Goal: Information Seeking & Learning: Learn about a topic

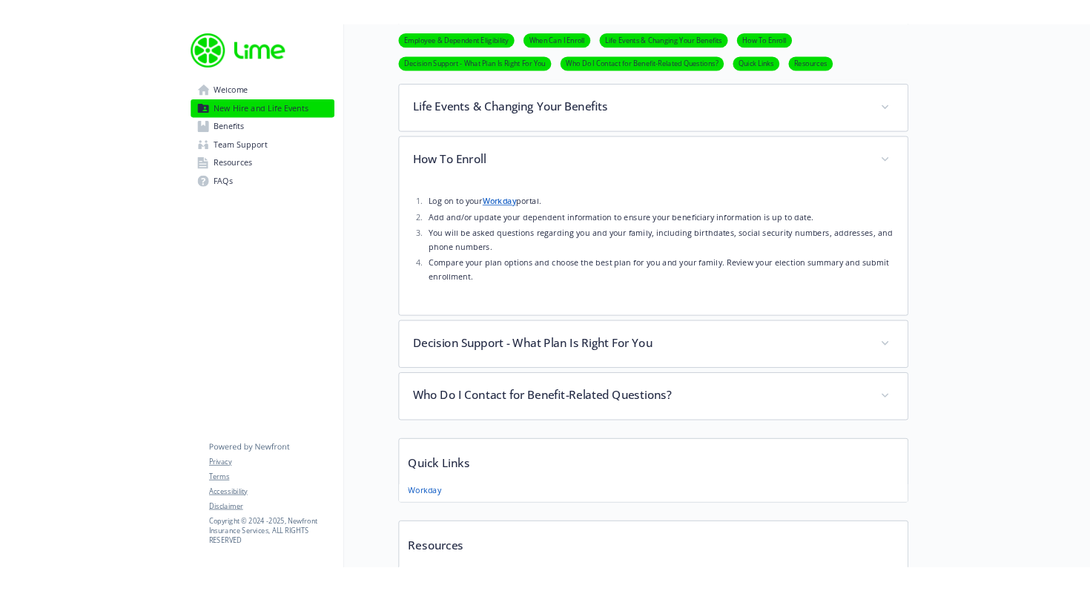
scroll to position [798, 0]
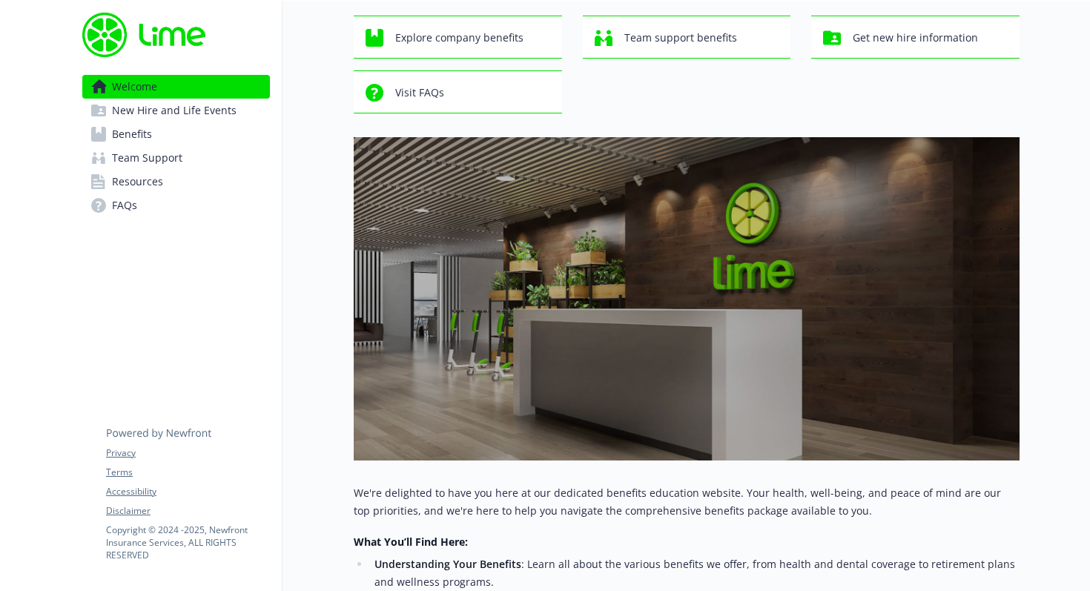
scroll to position [59, 0]
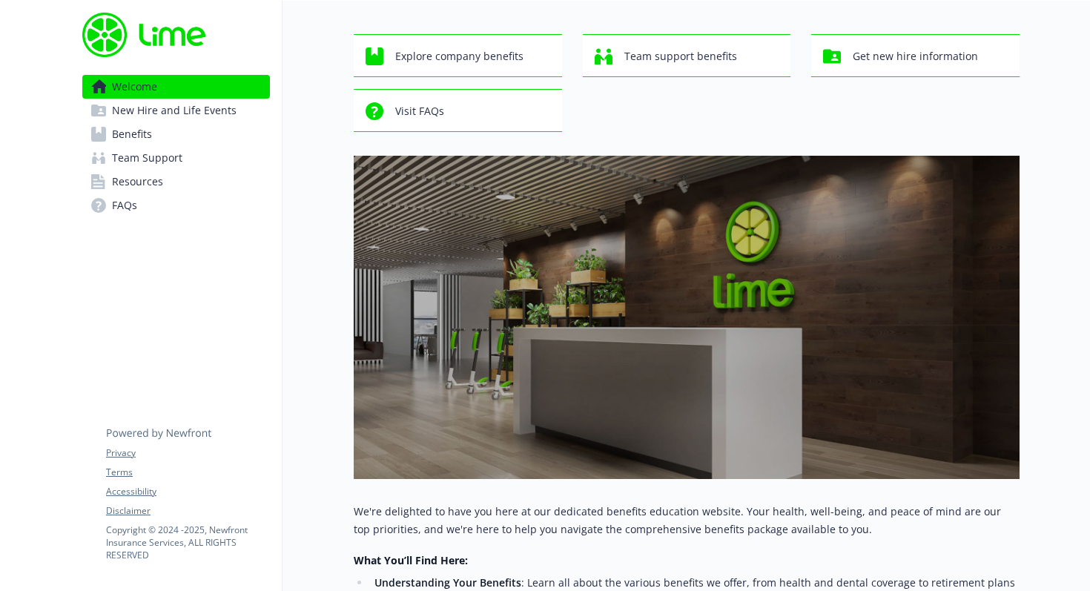
click at [170, 116] on span "New Hire and Life Events" at bounding box center [174, 111] width 125 height 24
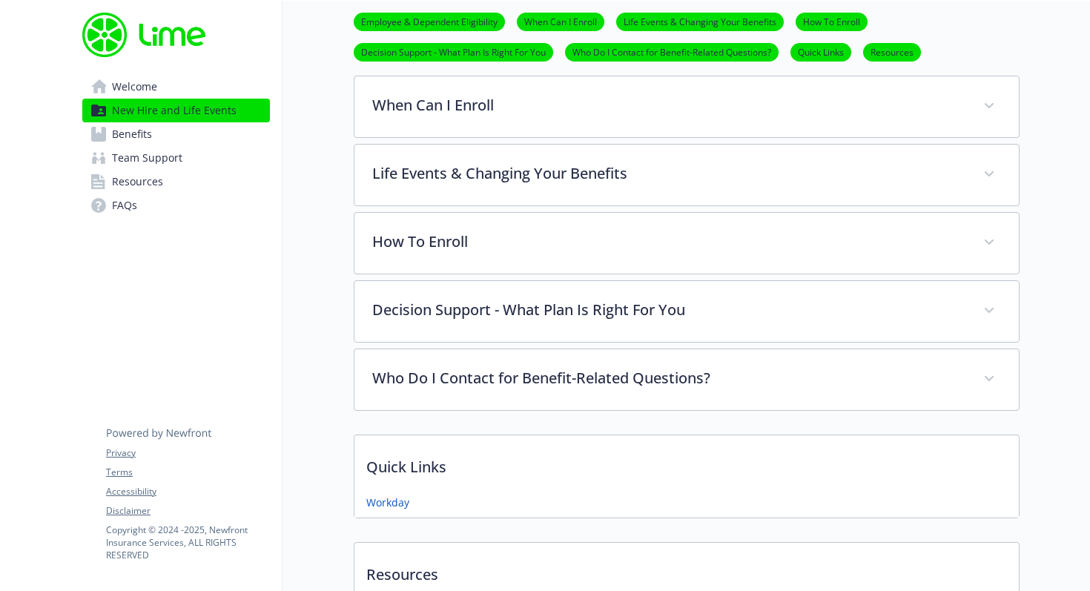
scroll to position [612, 0]
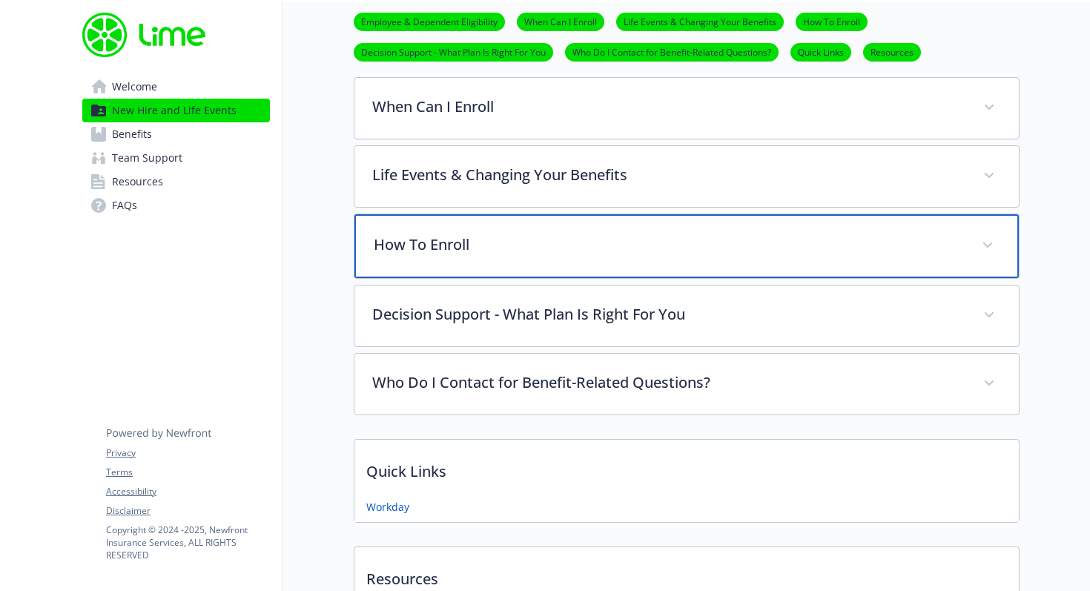
click at [472, 253] on p "How To Enroll" at bounding box center [669, 244] width 590 height 22
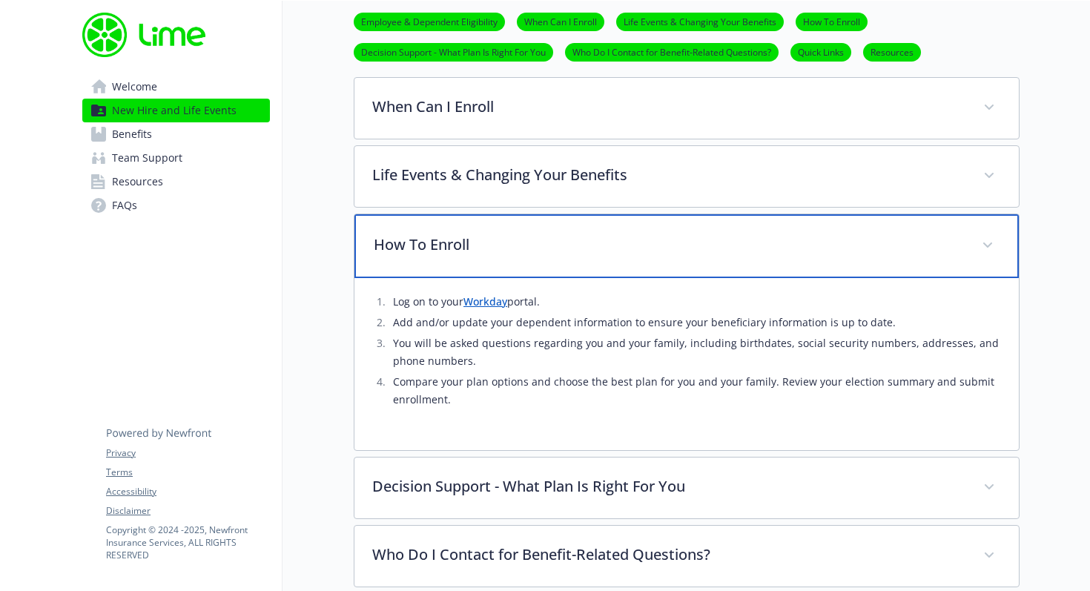
click at [485, 251] on p "How To Enroll" at bounding box center [669, 244] width 590 height 22
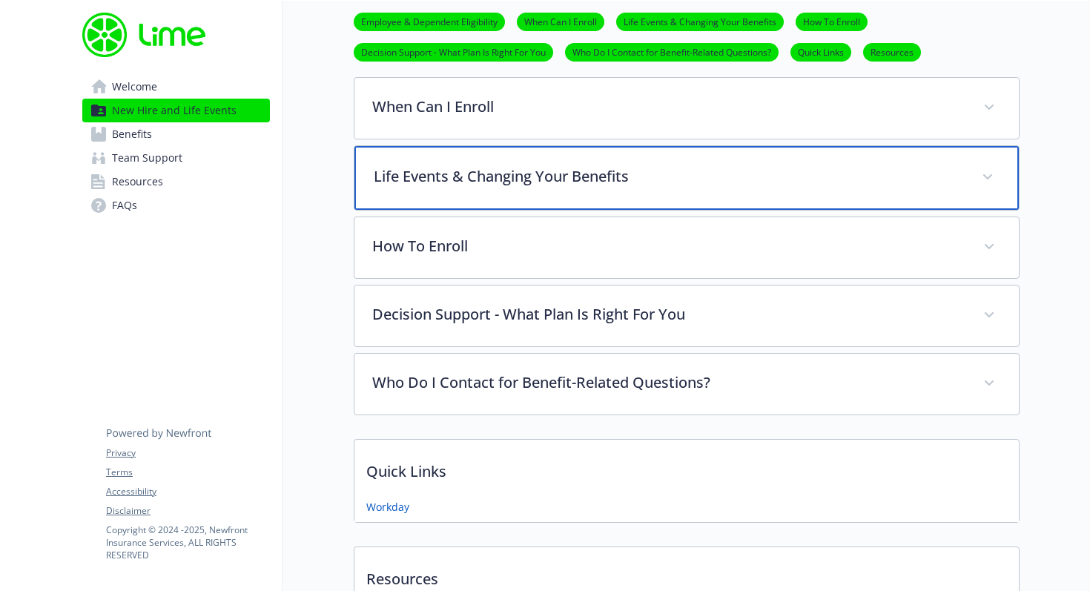
click at [490, 188] on div "Life Events & Changing Your Benefits" at bounding box center [686, 178] width 664 height 64
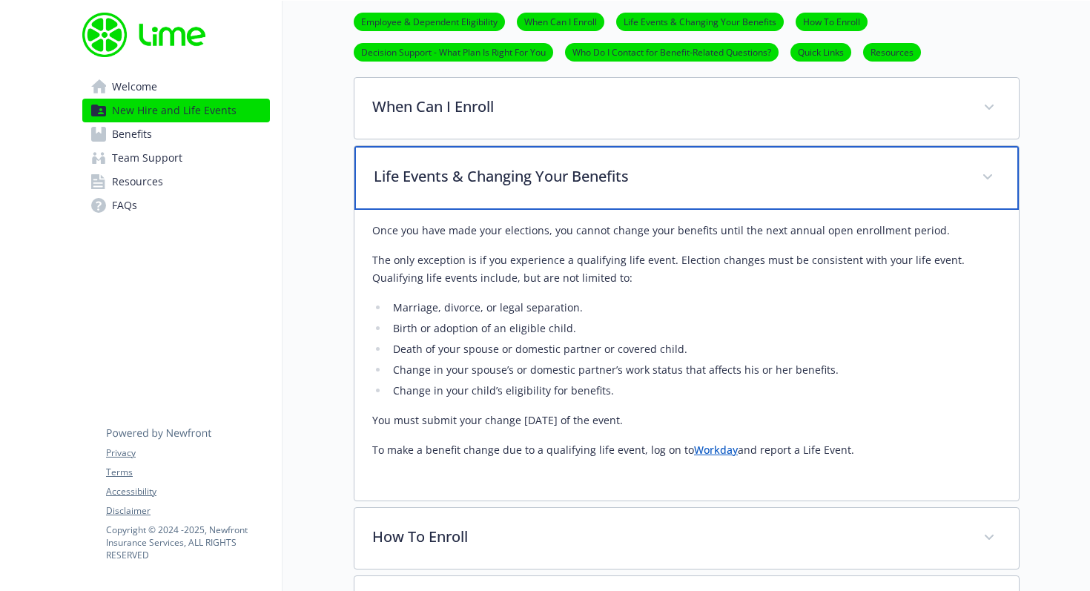
click at [490, 188] on div "Life Events & Changing Your Benefits" at bounding box center [686, 178] width 664 height 64
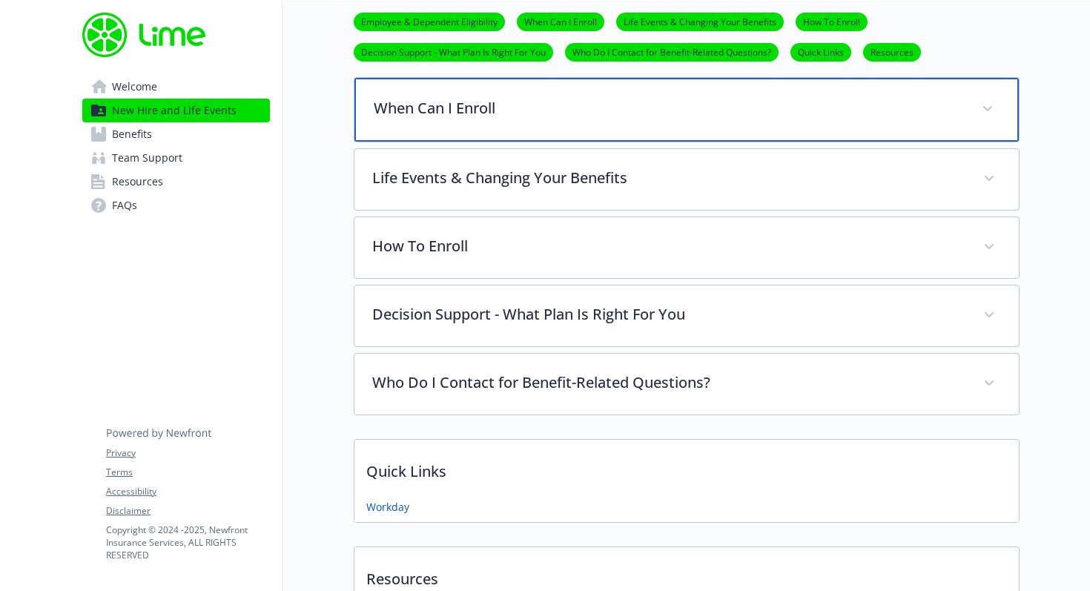
click at [488, 111] on p "When Can I Enroll" at bounding box center [669, 108] width 590 height 22
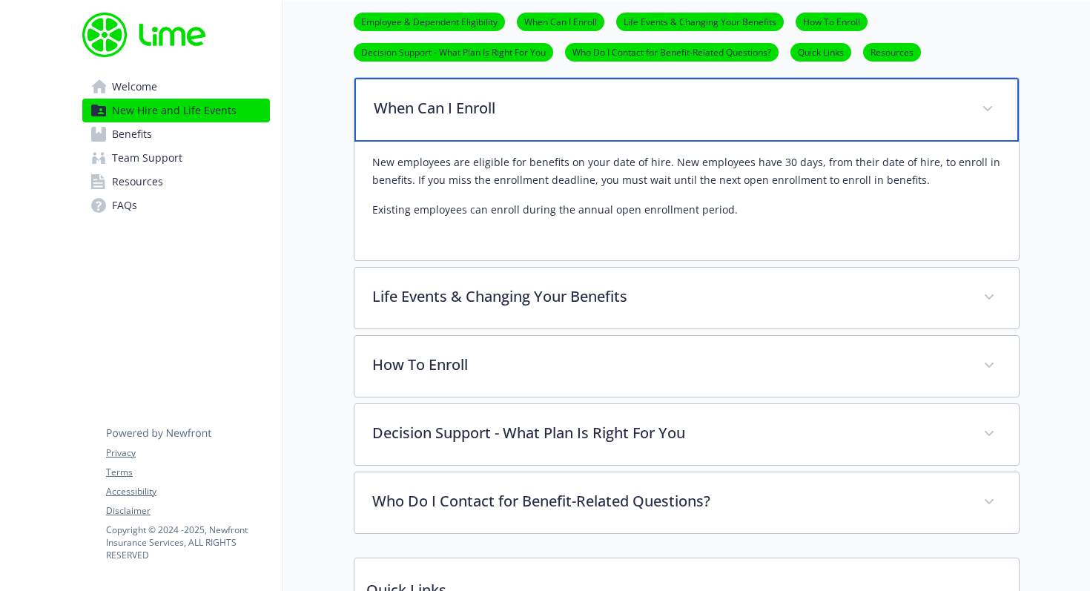
click at [488, 111] on p "When Can I Enroll" at bounding box center [669, 108] width 590 height 22
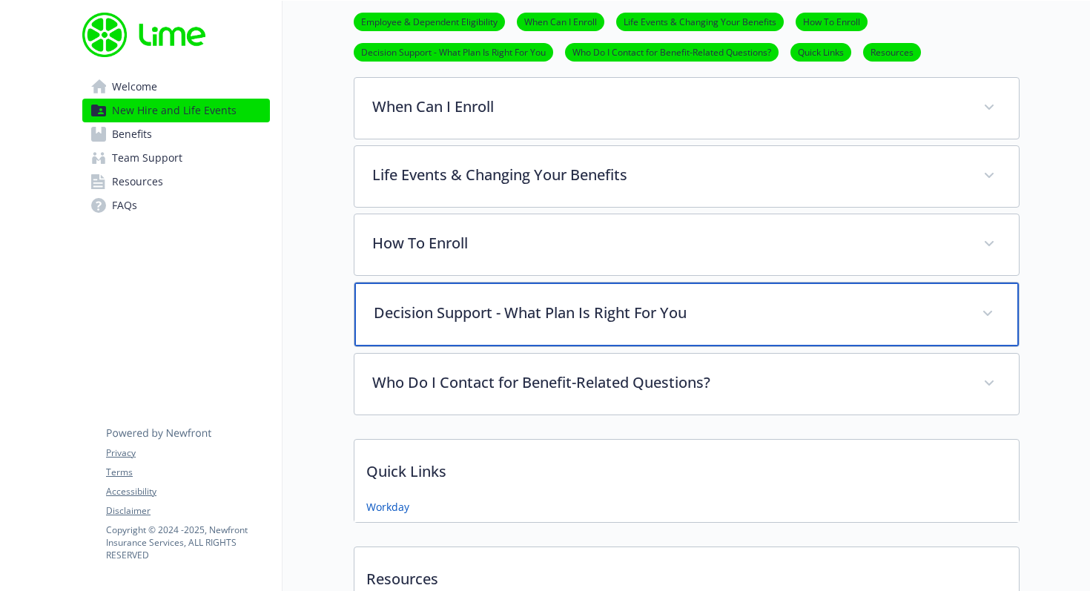
click at [489, 320] on p "Decision Support - What Plan Is Right For You" at bounding box center [669, 313] width 590 height 22
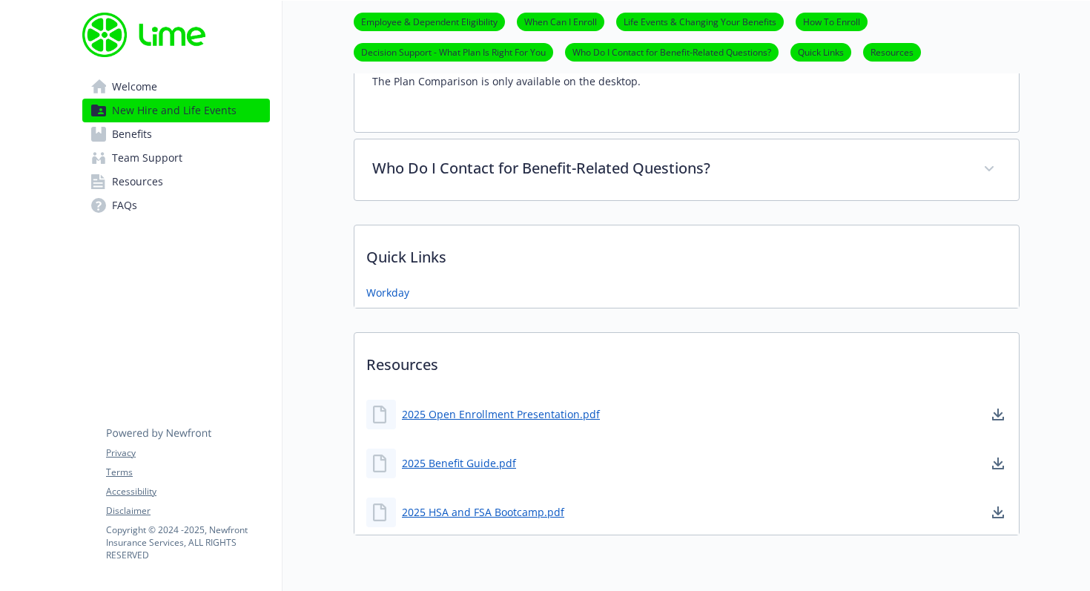
scroll to position [976, 0]
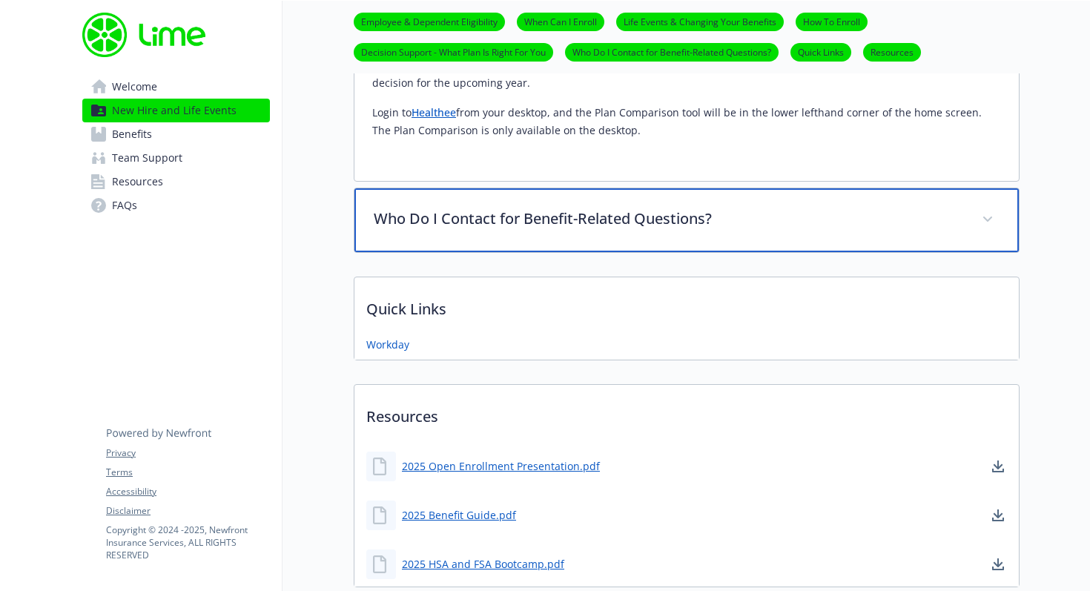
click at [448, 224] on p "Who Do I Contact for Benefit-Related Questions?" at bounding box center [669, 219] width 590 height 22
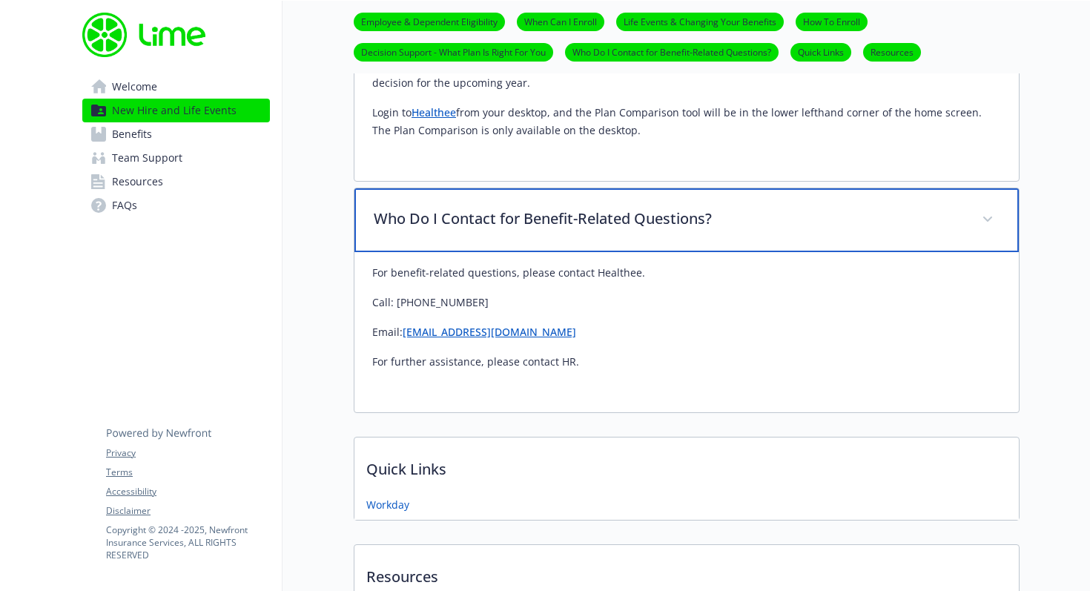
click at [448, 224] on p "Who Do I Contact for Benefit-Related Questions?" at bounding box center [669, 219] width 590 height 22
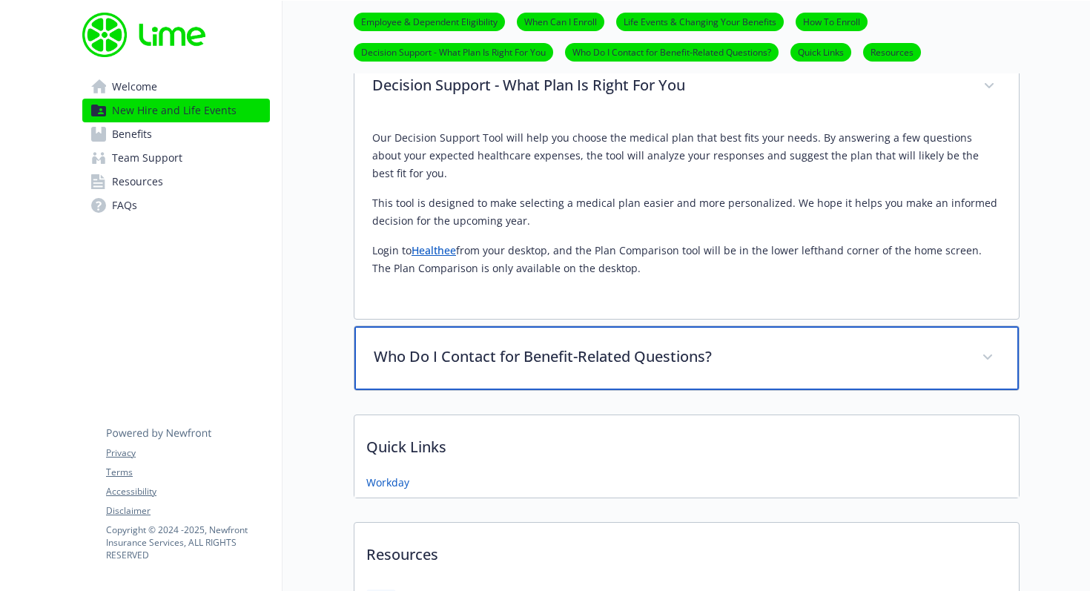
scroll to position [817, 0]
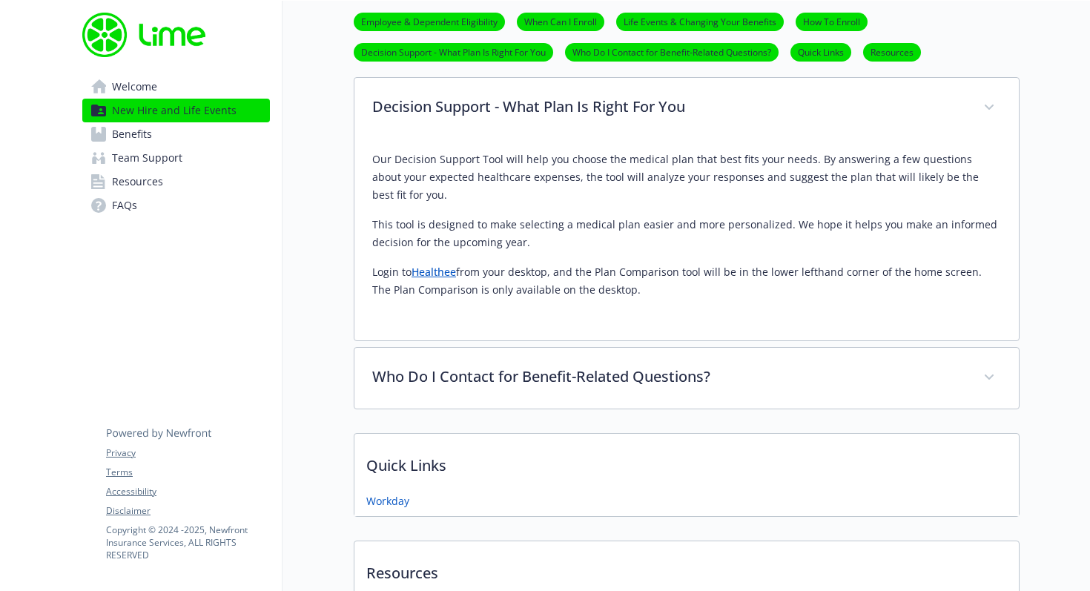
click at [165, 130] on link "Benefits" at bounding box center [176, 134] width 188 height 24
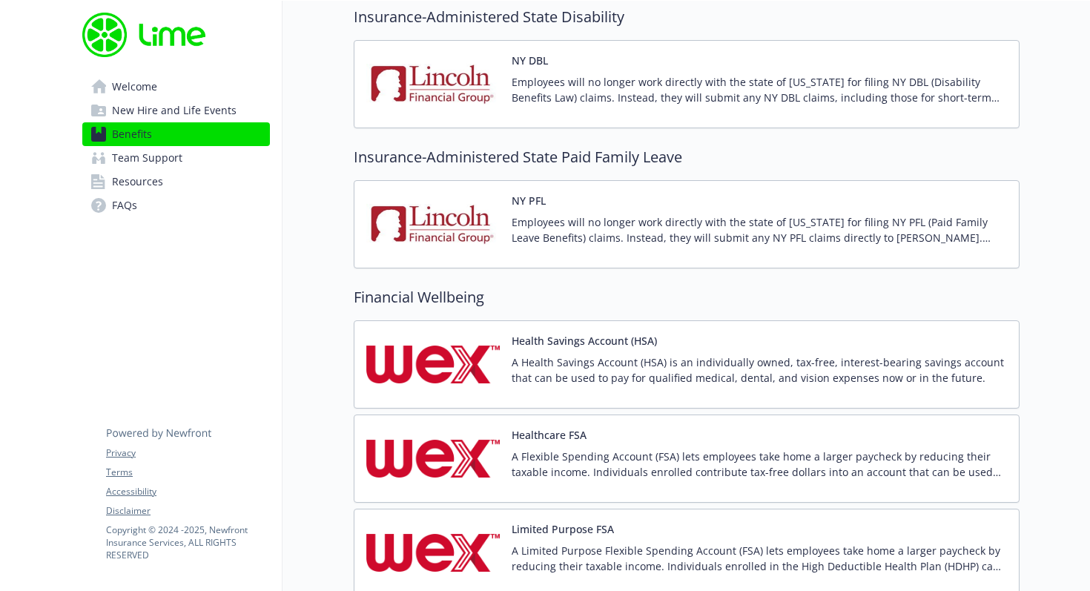
scroll to position [1090, 0]
